Goal: Check status: Check status

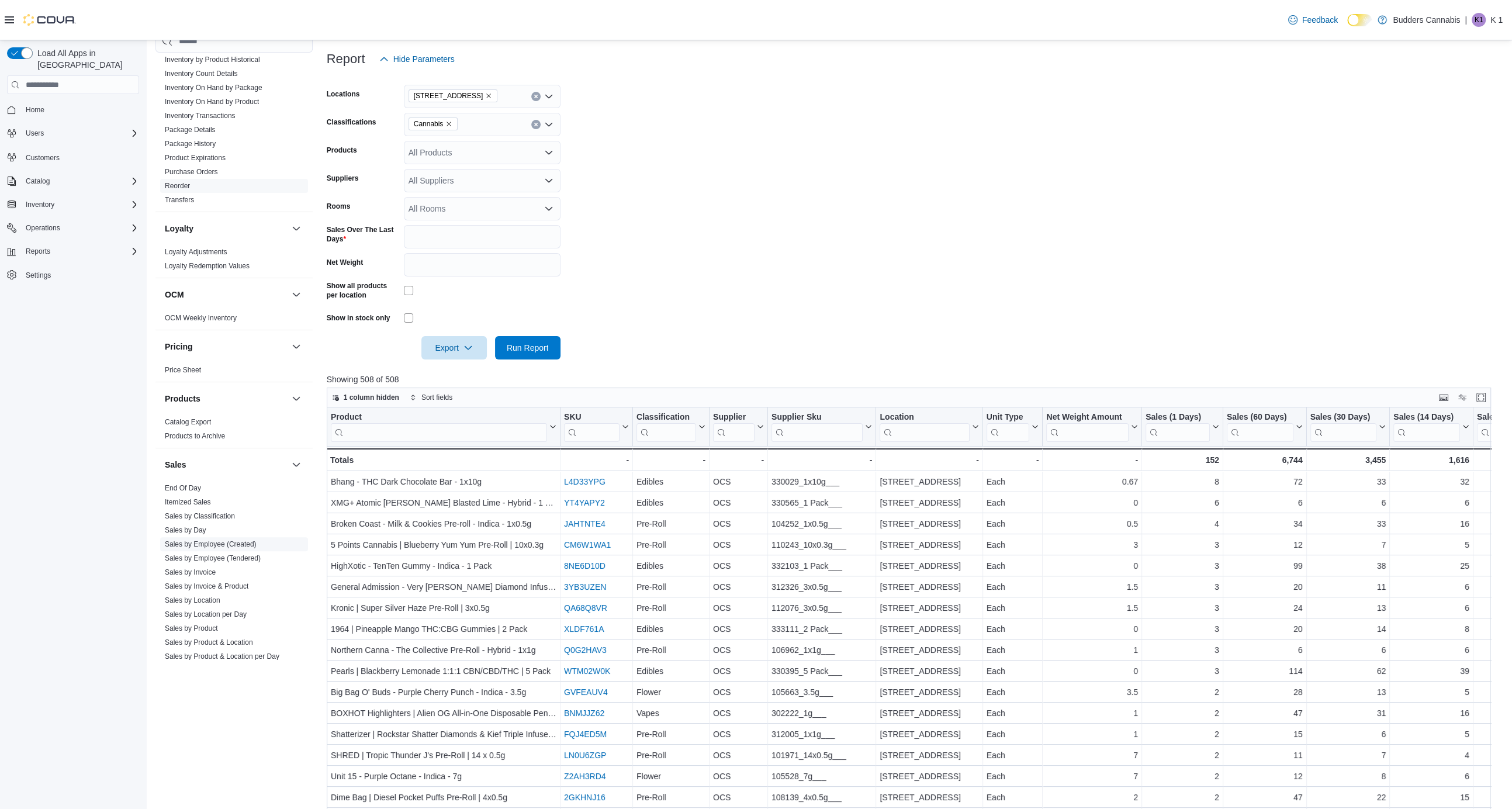
scroll to position [424, 0]
click at [188, 588] on span "Sales by Location" at bounding box center [234, 595] width 148 height 14
click at [184, 594] on link "Sales by Location" at bounding box center [192, 595] width 56 height 8
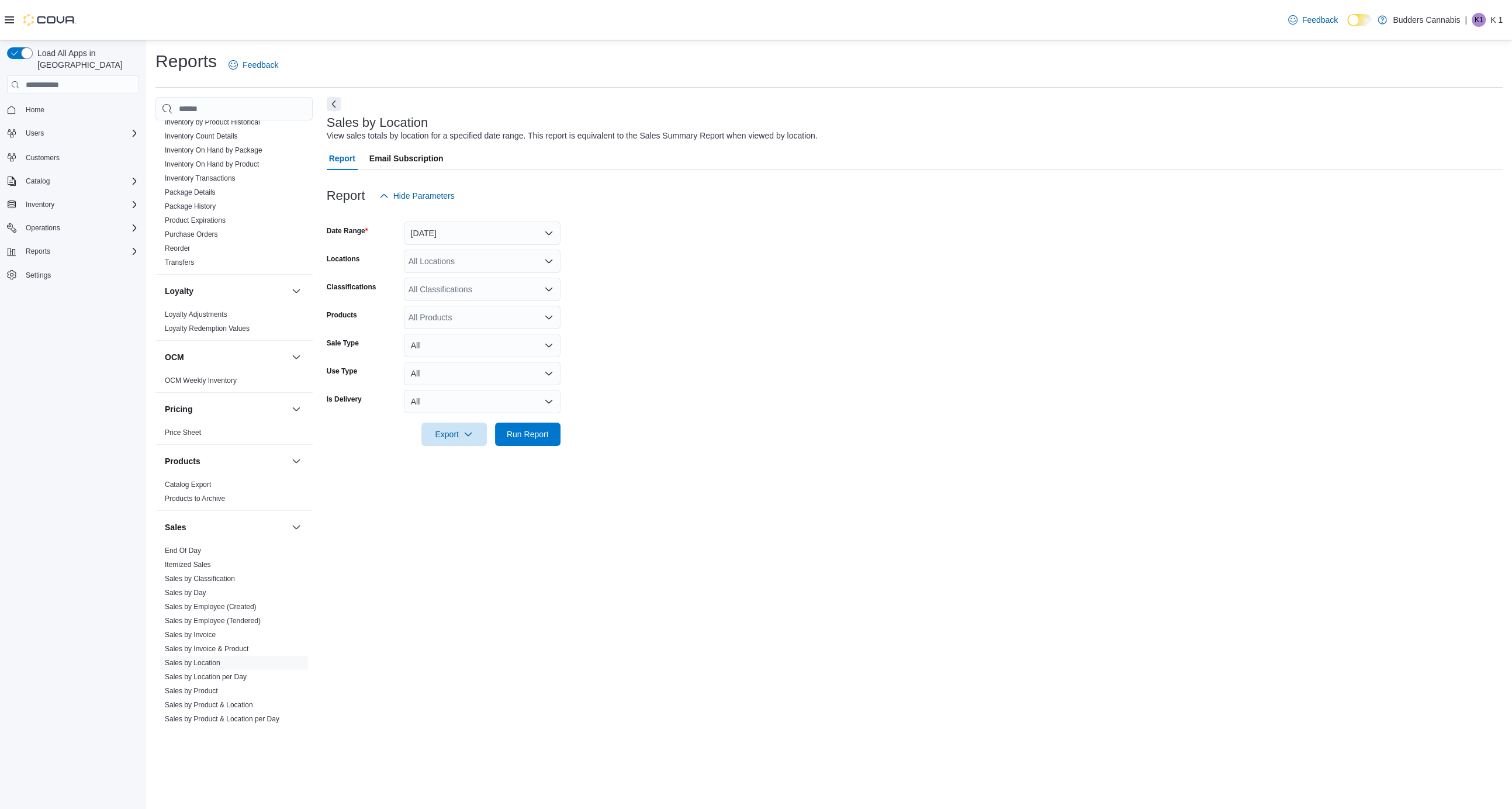
click at [465, 250] on form "Date Range [DATE] Locations All Locations Classifications All Classifications P…" at bounding box center [915, 327] width 1176 height 238
click at [453, 240] on button "[DATE]" at bounding box center [482, 233] width 157 height 24
click at [439, 278] on span "[DATE]" at bounding box center [489, 280] width 133 height 14
click at [584, 336] on form "Date Range [DATE] Locations All Locations Classifications All Classifications P…" at bounding box center [915, 327] width 1176 height 238
click at [528, 450] on div at bounding box center [915, 453] width 1176 height 14
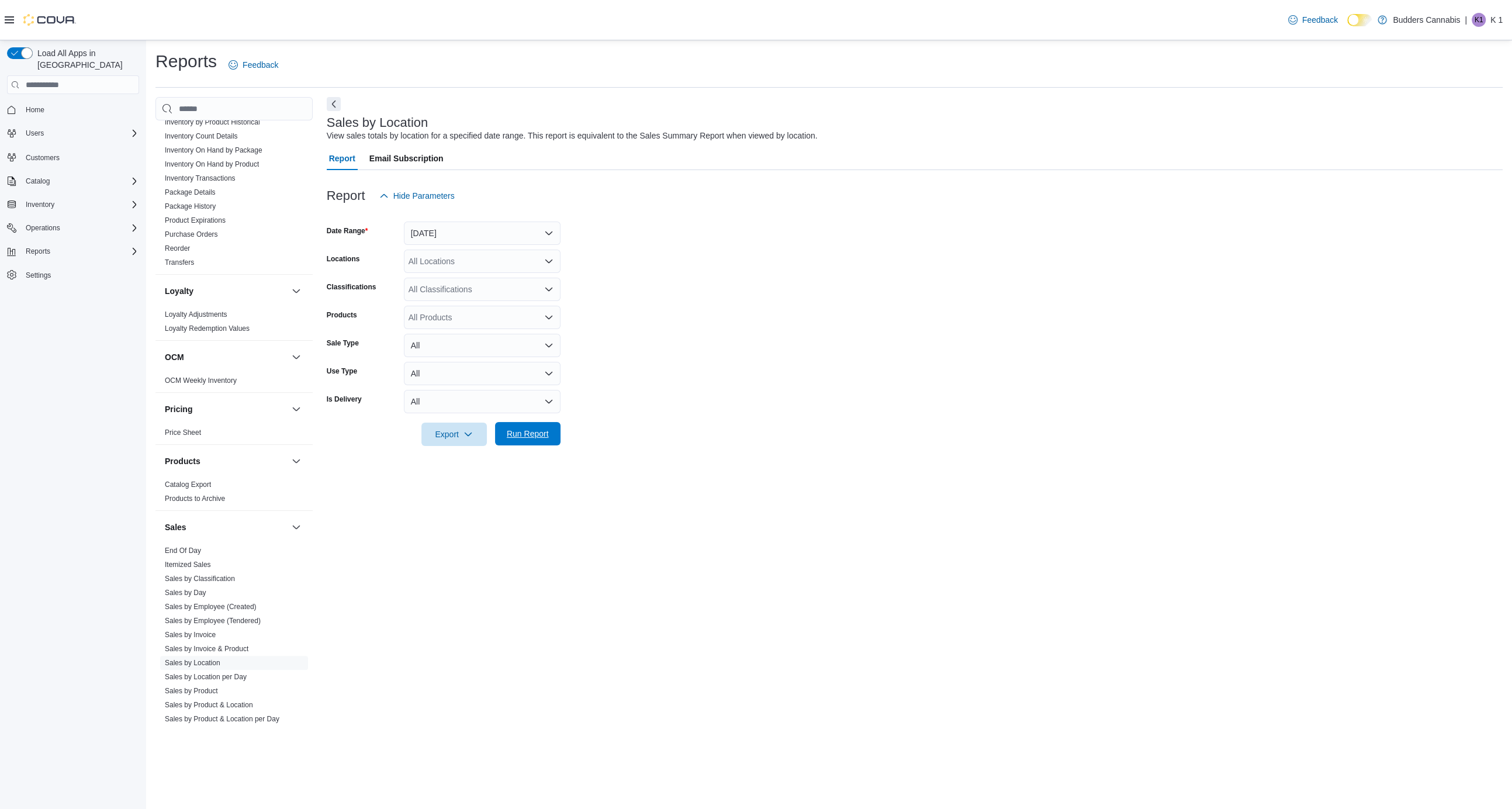
click at [528, 439] on span "Run Report" at bounding box center [528, 433] width 42 height 11
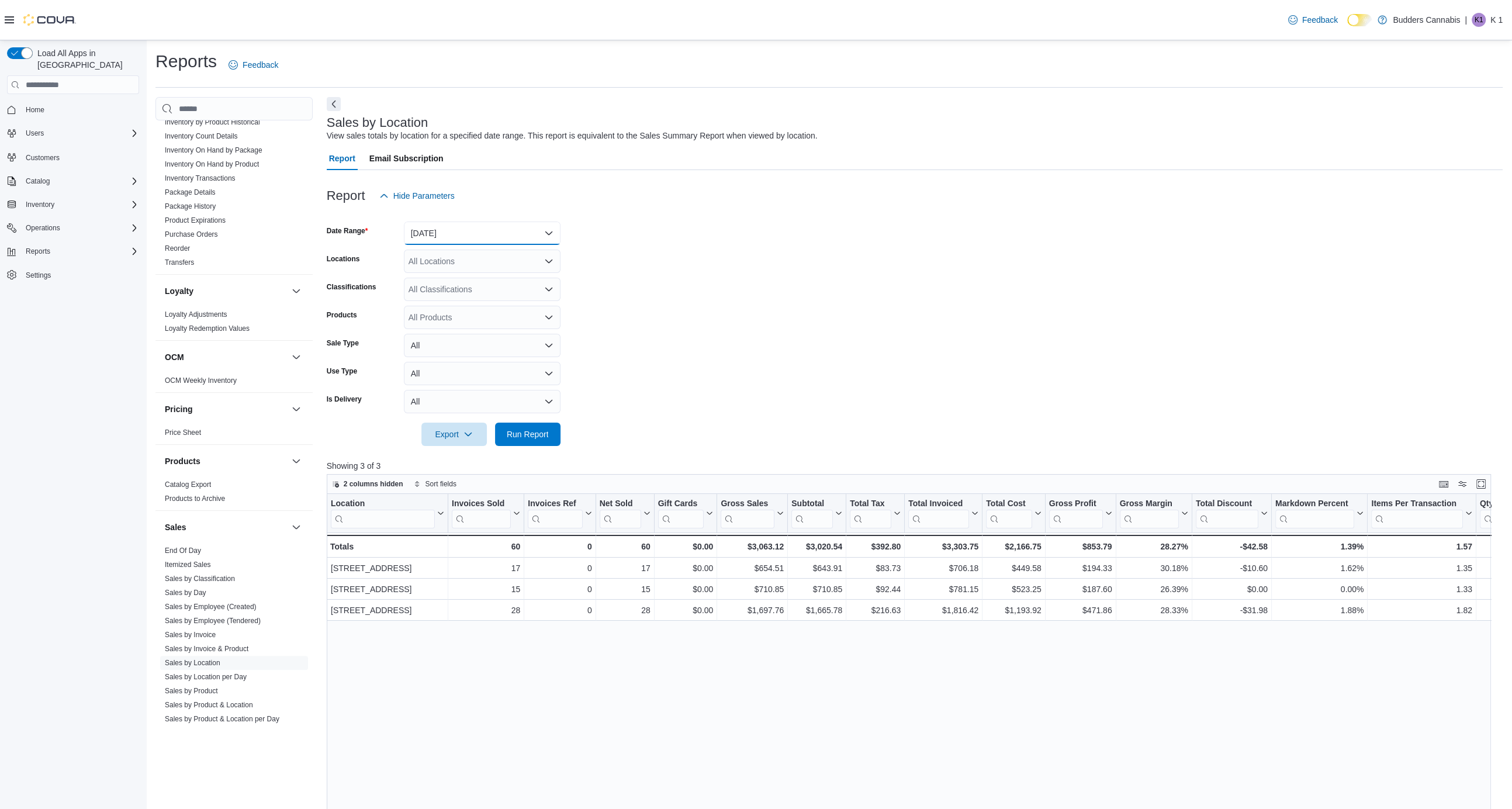
click at [443, 231] on button "[DATE]" at bounding box center [482, 233] width 157 height 24
click at [468, 304] on span "[DATE]" at bounding box center [489, 303] width 133 height 14
click at [519, 436] on span "Run Report" at bounding box center [528, 433] width 42 height 11
click at [719, 339] on form "Date Range [DATE] Locations All Locations Classifications All Classifications P…" at bounding box center [915, 327] width 1176 height 238
click at [440, 234] on button "[DATE]" at bounding box center [482, 233] width 157 height 24
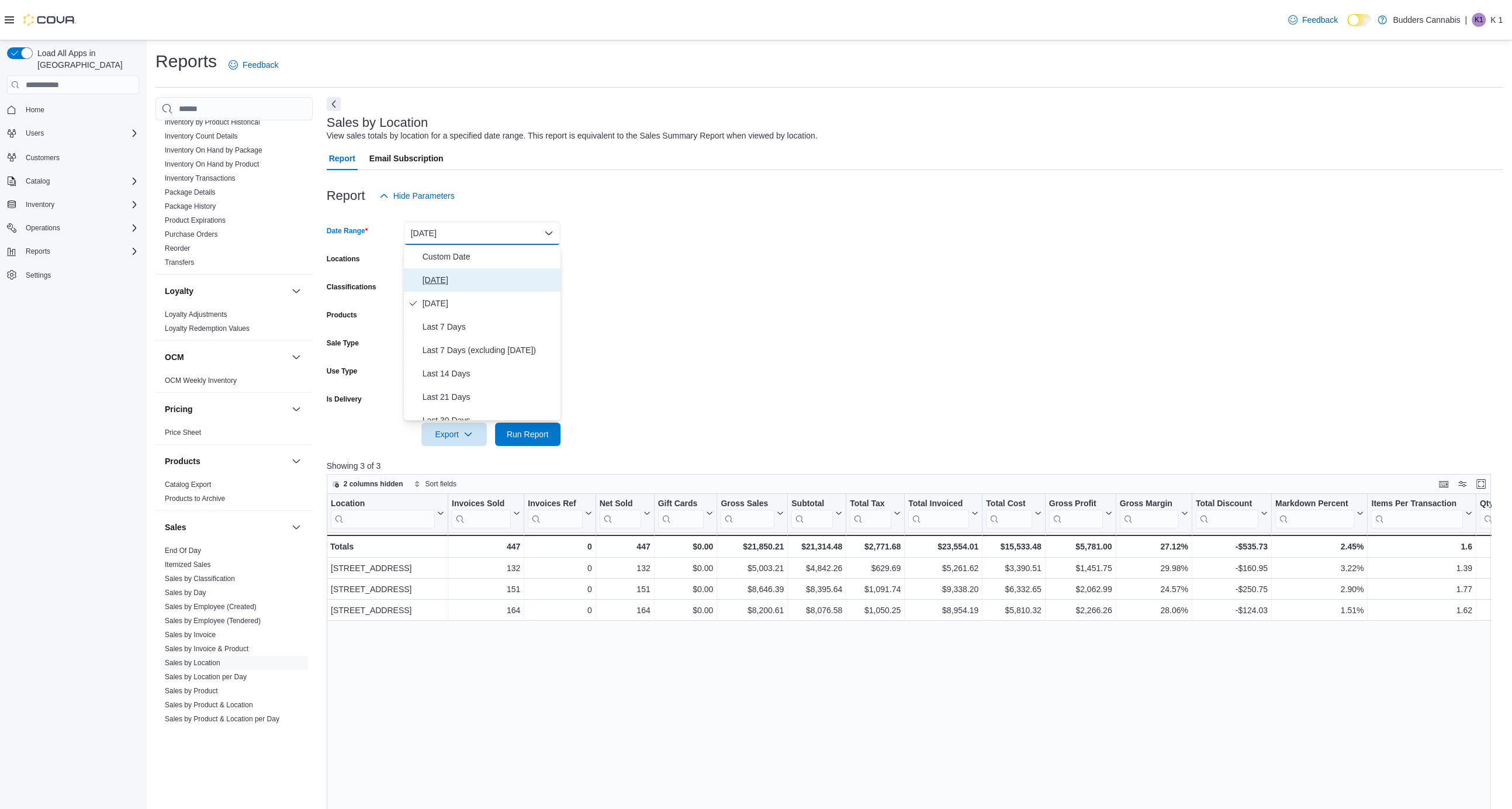
click at [441, 285] on span "[DATE]" at bounding box center [489, 280] width 133 height 14
click at [528, 439] on span "Run Report" at bounding box center [528, 433] width 42 height 11
click at [715, 340] on form "Date Range [DATE] Locations All Locations Classifications All Classifications P…" at bounding box center [915, 327] width 1176 height 238
